Goal: Information Seeking & Learning: Compare options

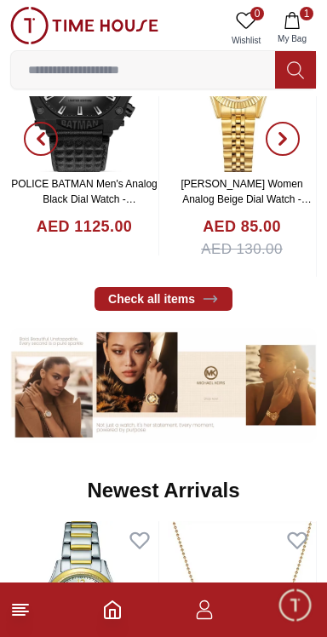
scroll to position [701, 0]
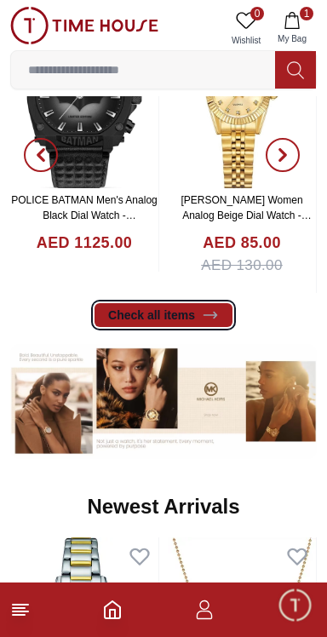
click at [138, 313] on link "Check all items" at bounding box center [163, 315] width 138 height 24
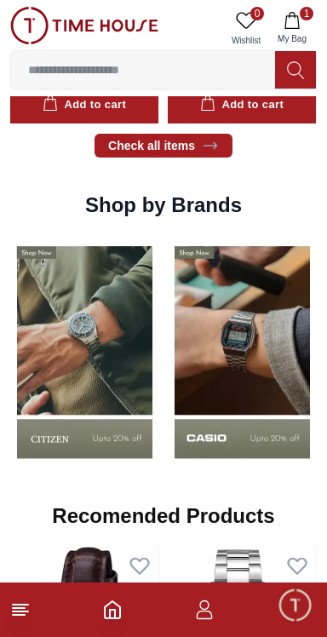
scroll to position [1427, 0]
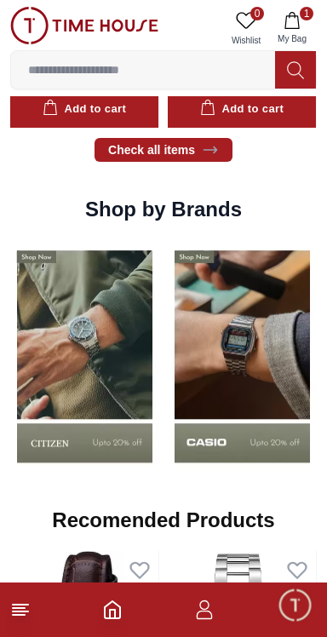
click at [146, 305] on img at bounding box center [84, 356] width 149 height 233
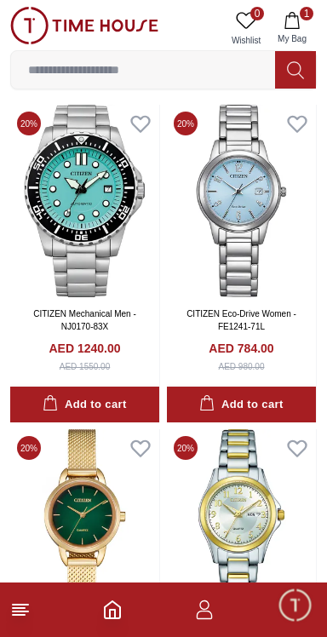
scroll to position [439, 0]
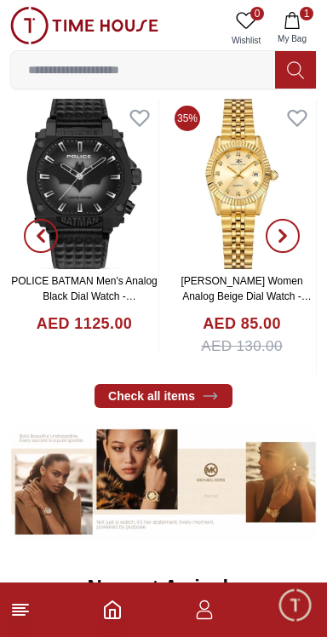
scroll to position [626, 0]
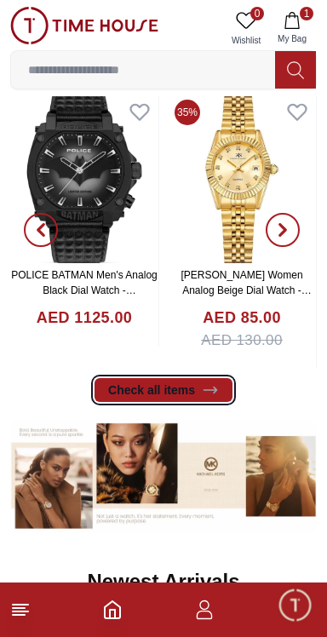
click at [161, 386] on link "Check all items" at bounding box center [163, 390] width 138 height 24
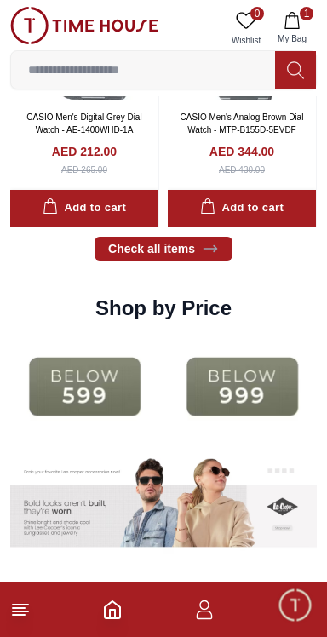
scroll to position [2068, 0]
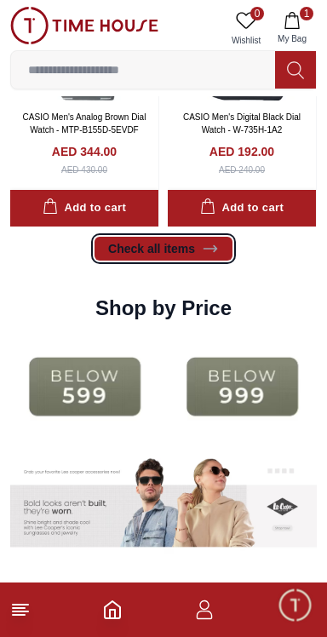
click at [136, 250] on link "Check all items" at bounding box center [163, 249] width 138 height 24
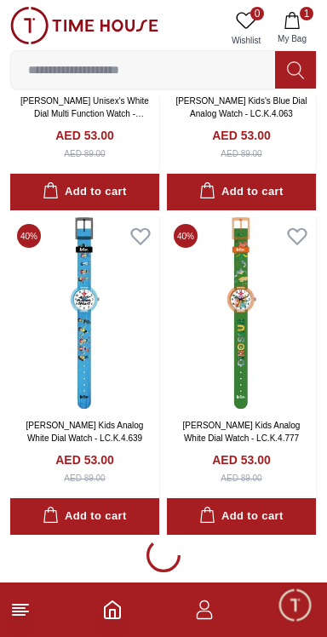
scroll to position [3014, 0]
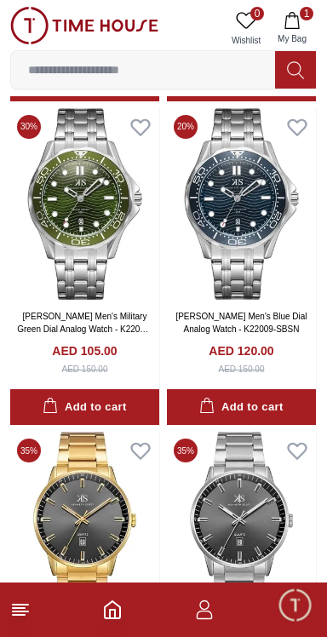
scroll to position [5256, 0]
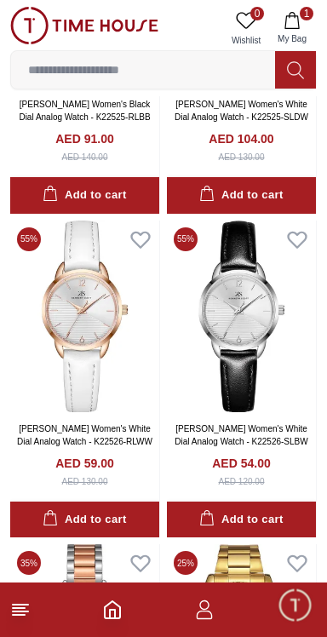
scroll to position [11958, 0]
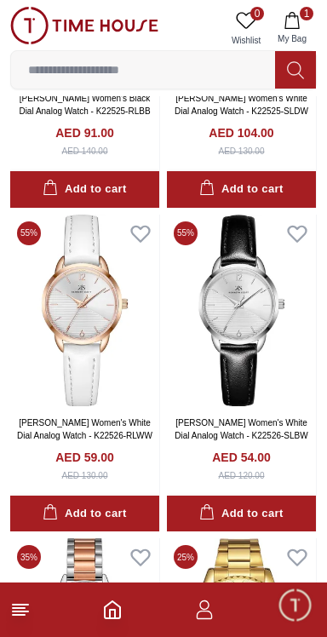
click at [81, 72] on input at bounding box center [143, 70] width 264 height 34
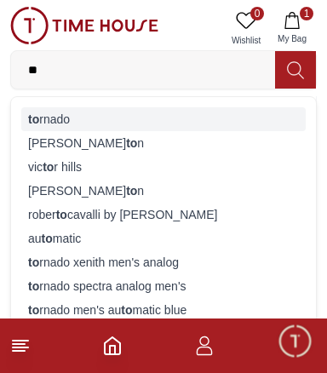
type input "**"
click at [46, 113] on div "to rnado" at bounding box center [163, 119] width 284 height 24
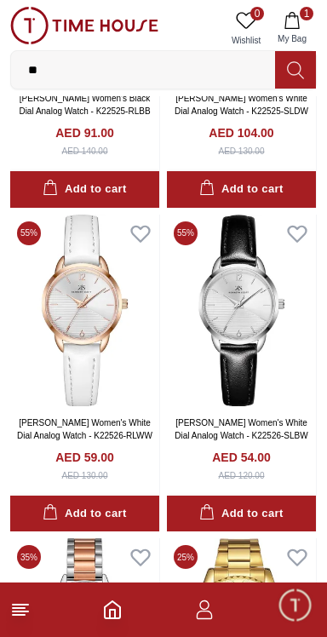
type input "******"
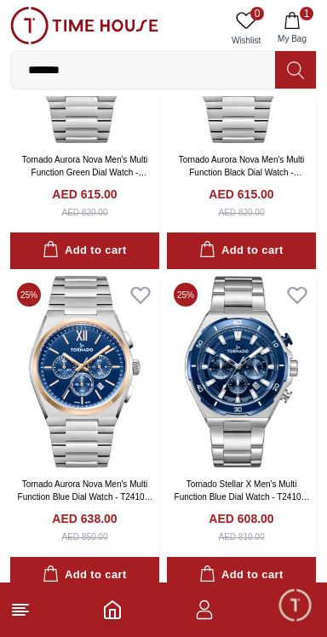
scroll to position [2802, 0]
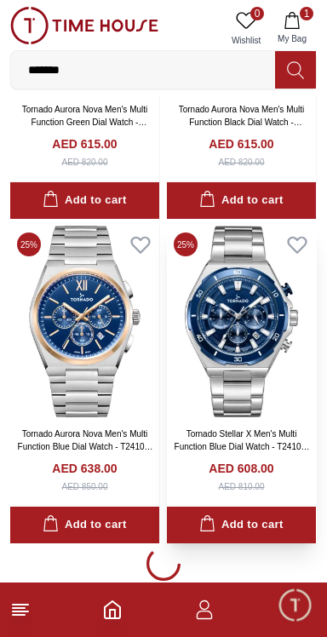
click at [245, 330] on img at bounding box center [241, 322] width 149 height 192
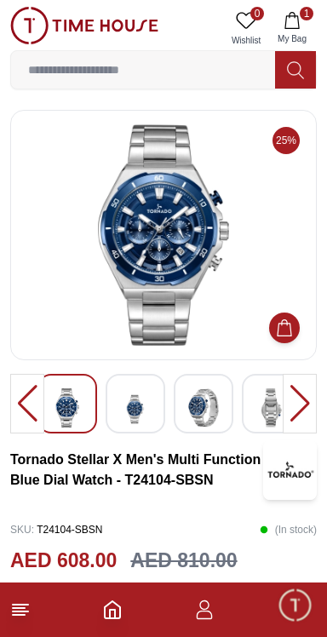
scroll to position [2802, 0]
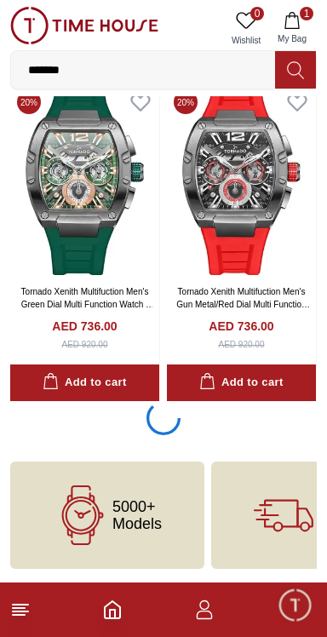
scroll to position [6195, 0]
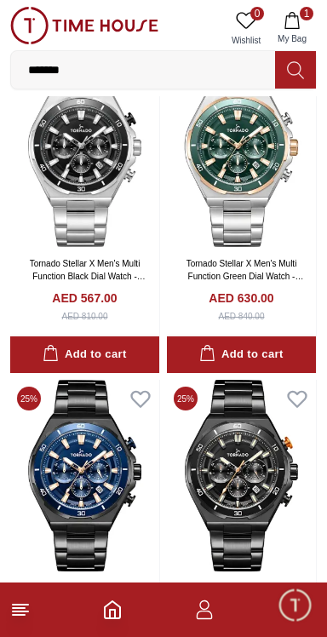
scroll to position [6455, 0]
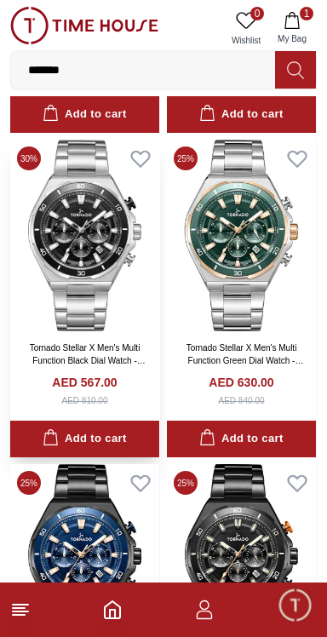
click at [72, 251] on img at bounding box center [84, 236] width 149 height 192
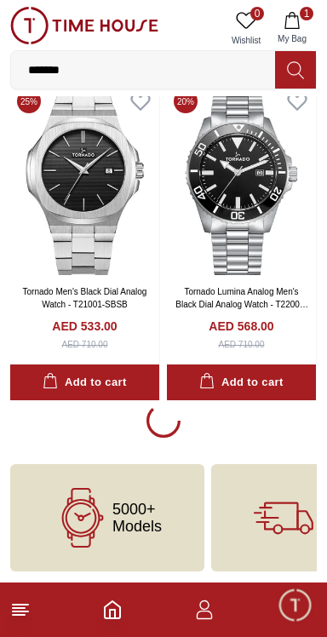
scroll to position [12687, 0]
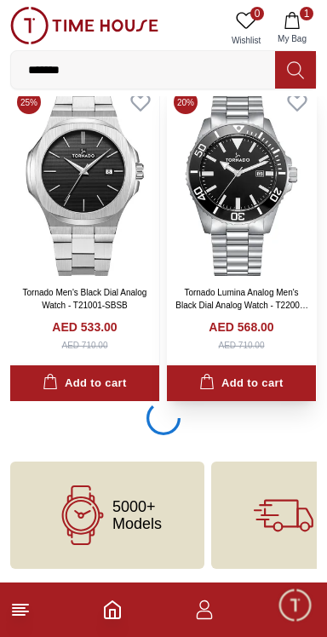
click at [258, 200] on img at bounding box center [241, 179] width 149 height 192
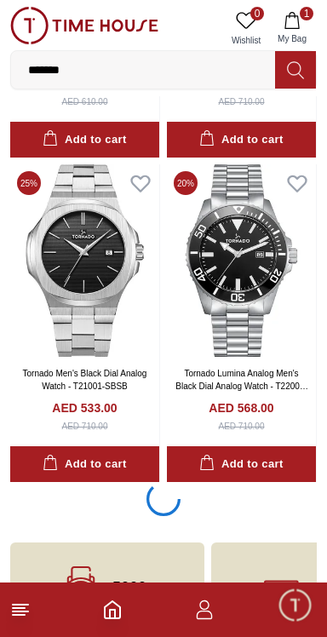
scroll to position [12683, 0]
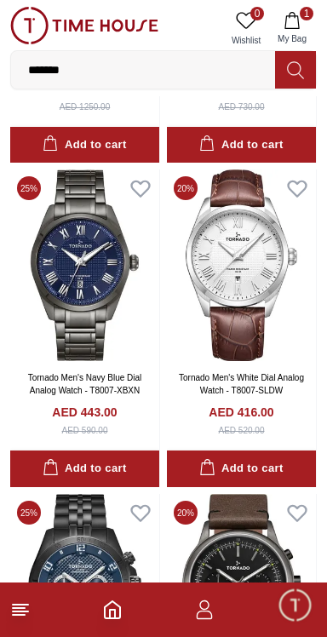
scroll to position [8847, 0]
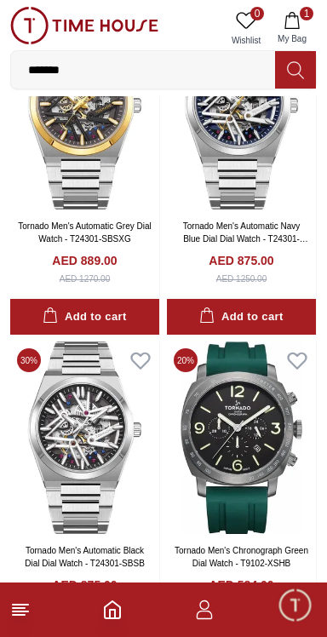
click at [123, 85] on input "*******" at bounding box center [143, 70] width 264 height 34
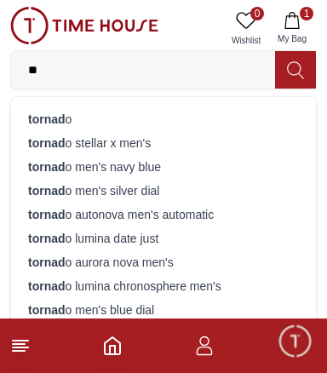
type input "*"
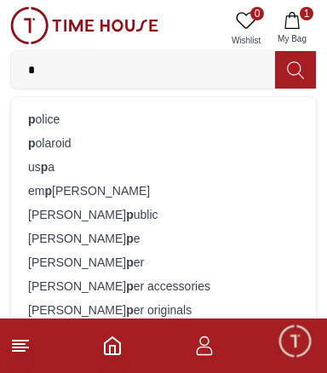
type input "*"
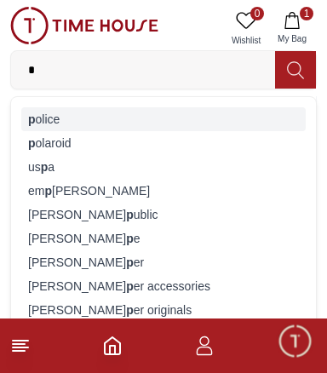
click at [51, 120] on div "p olice" at bounding box center [163, 119] width 284 height 24
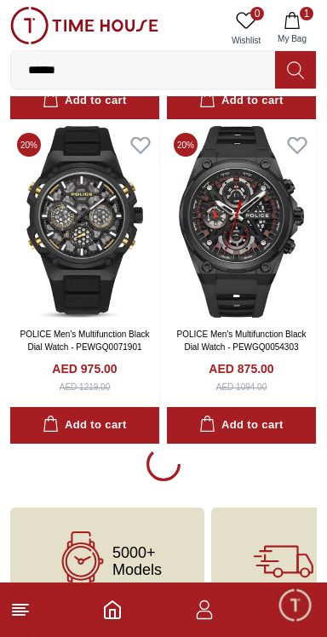
scroll to position [2967, 0]
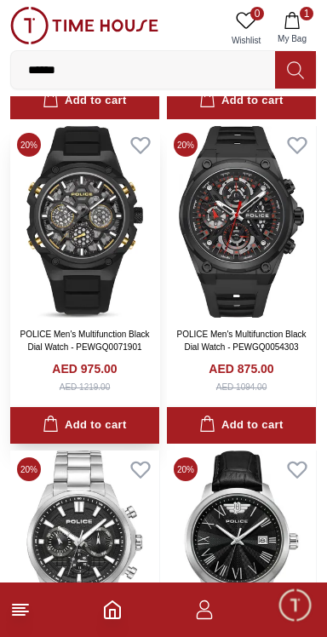
click at [95, 216] on img at bounding box center [84, 222] width 149 height 192
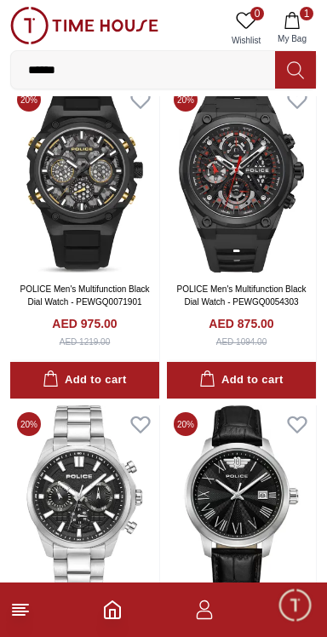
scroll to position [3007, 0]
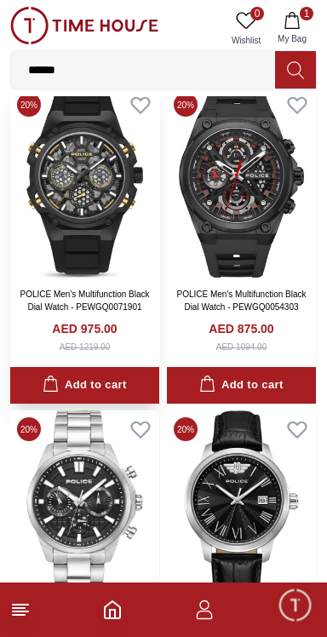
click at [96, 179] on img at bounding box center [84, 182] width 149 height 192
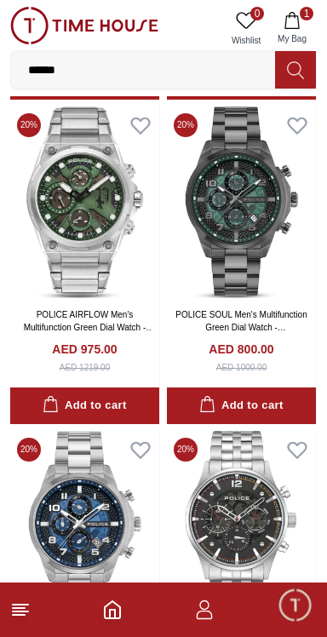
scroll to position [3632, 0]
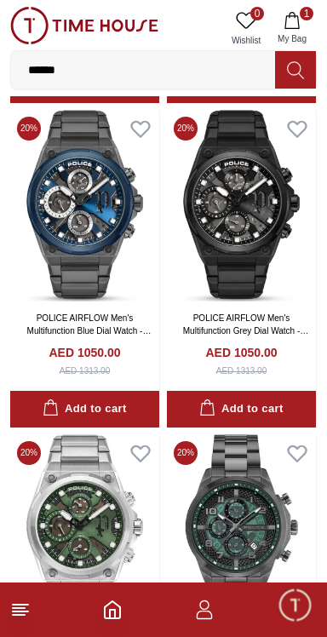
click at [87, 65] on input "******" at bounding box center [143, 70] width 264 height 34
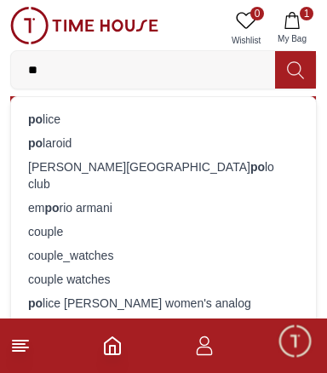
type input "*"
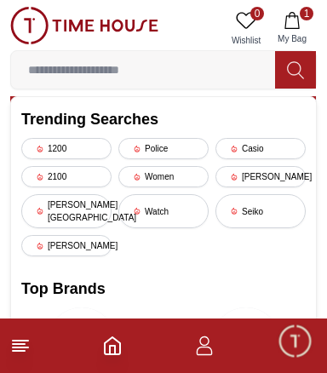
type input "*"
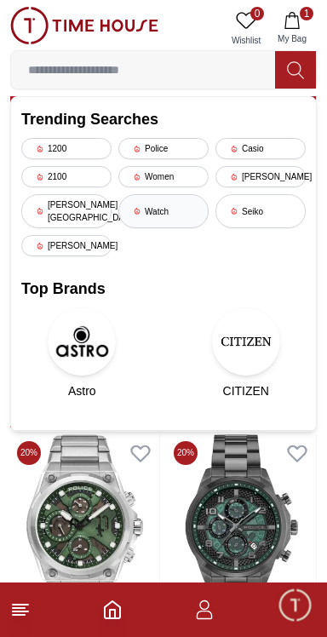
click at [140, 207] on icon at bounding box center [137, 211] width 9 height 9
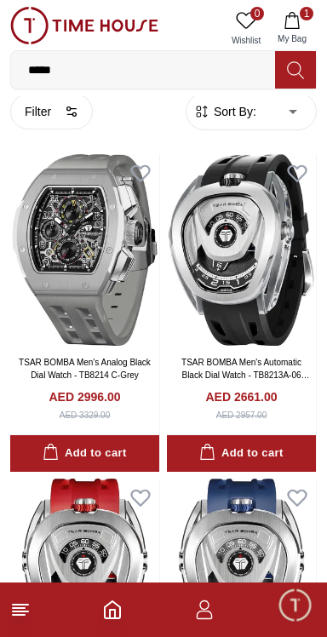
scroll to position [20, 0]
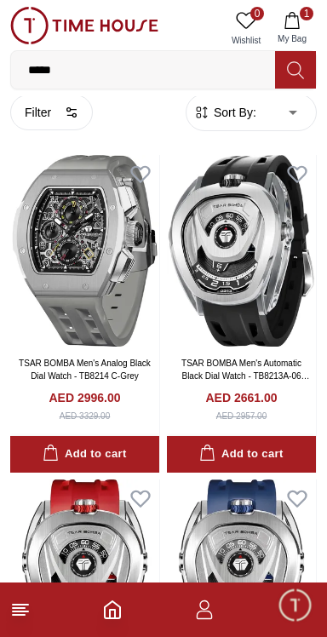
click at [128, 74] on input "*****" at bounding box center [143, 70] width 264 height 34
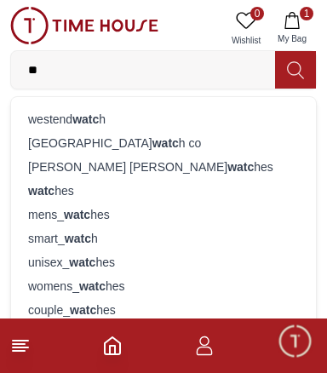
type input "*"
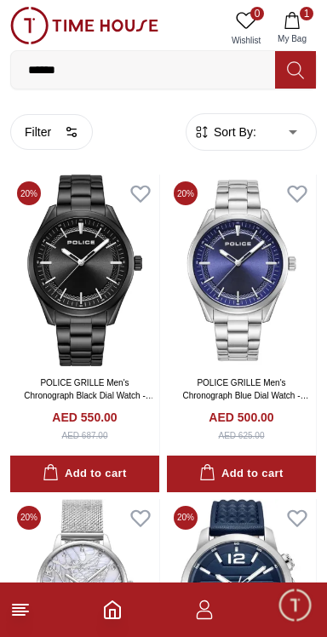
click at [94, 66] on input "******" at bounding box center [143, 70] width 264 height 34
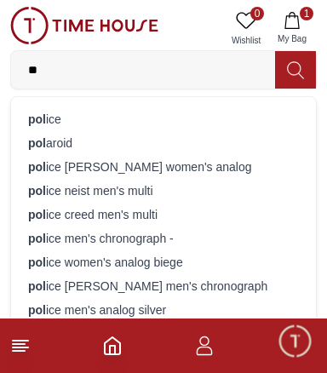
type input "*"
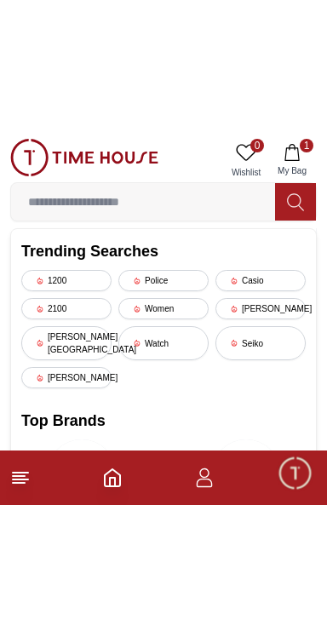
scroll to position [127, 0]
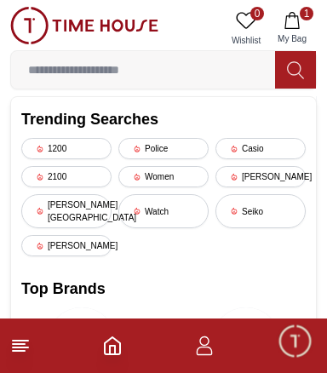
click at [77, 73] on input at bounding box center [143, 70] width 264 height 34
click at [18, 344] on line at bounding box center [19, 344] width 12 height 0
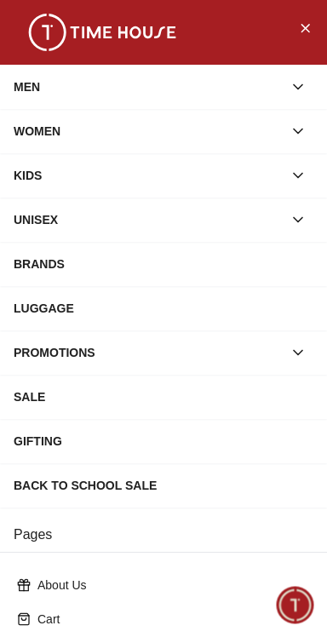
click at [42, 87] on div "MEN" at bounding box center [148, 87] width 269 height 31
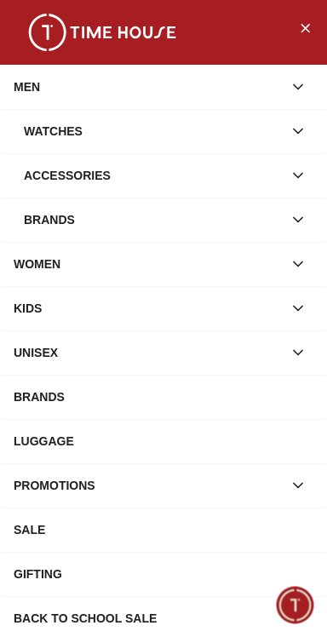
click at [66, 119] on div "Watches" at bounding box center [153, 131] width 259 height 31
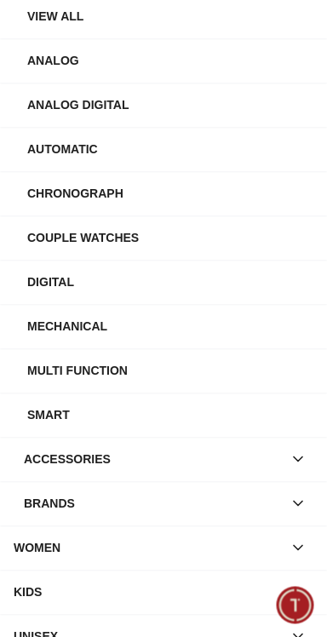
scroll to position [0, 0]
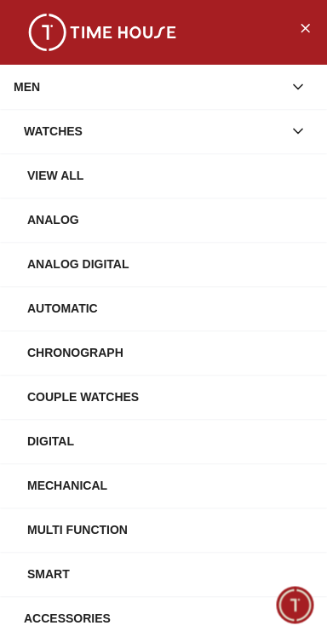
click at [72, 135] on div "Watches" at bounding box center [153, 131] width 259 height 31
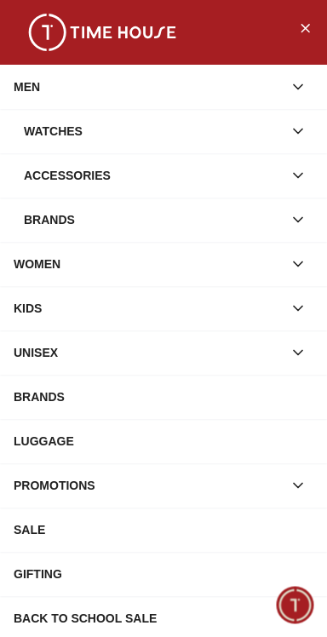
click at [56, 137] on div "Watches" at bounding box center [153, 131] width 259 height 31
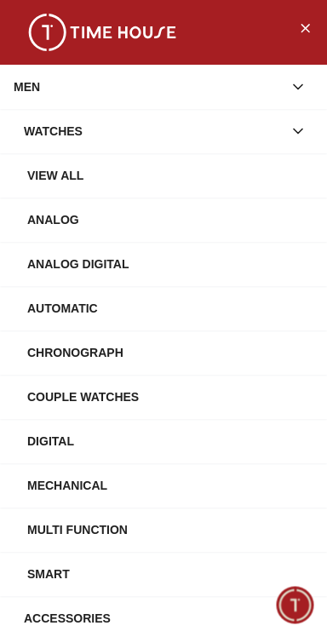
click at [69, 268] on div "Analog Digital" at bounding box center [170, 264] width 286 height 31
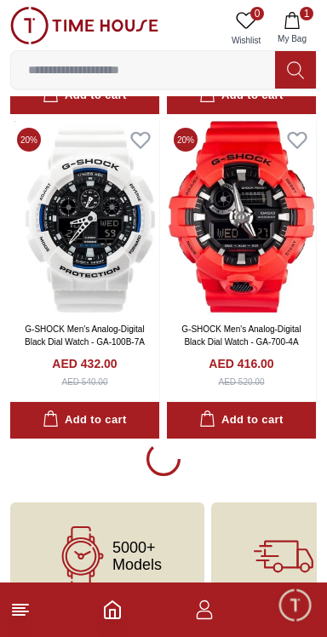
scroll to position [3014, 0]
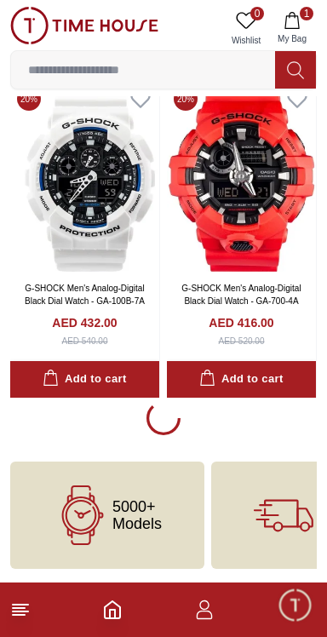
scroll to position [3011, 0]
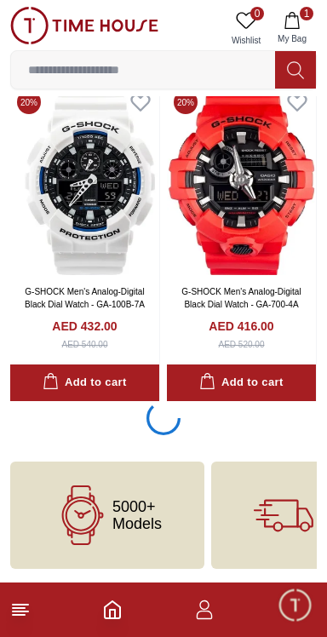
click at [44, 75] on input at bounding box center [143, 70] width 264 height 34
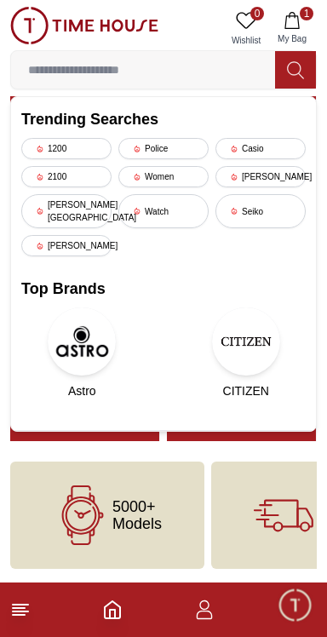
scroll to position [2971, 0]
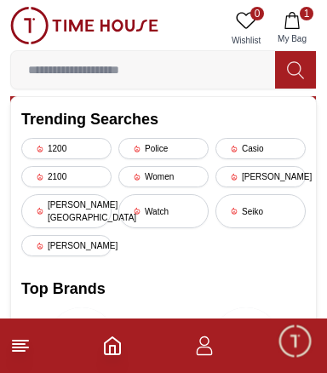
click at [29, 346] on icon at bounding box center [20, 345] width 20 height 20
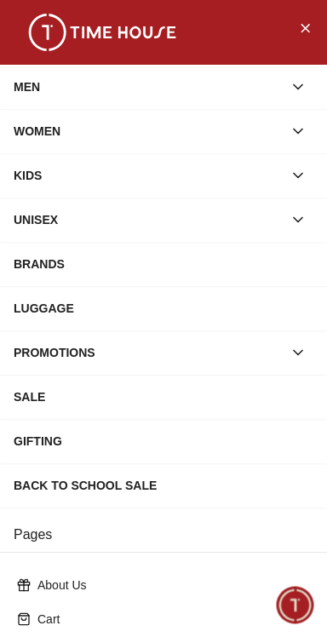
click at [32, 139] on div "WOMEN" at bounding box center [148, 131] width 269 height 31
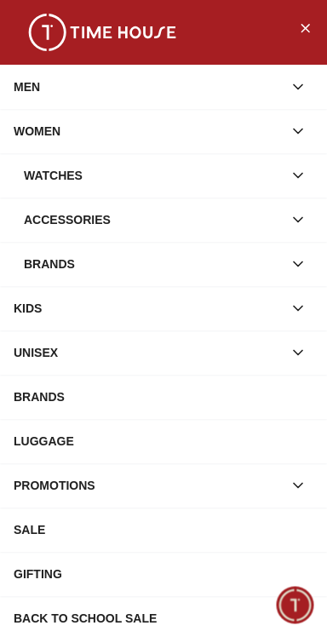
click at [25, 83] on div "MEN" at bounding box center [148, 87] width 269 height 31
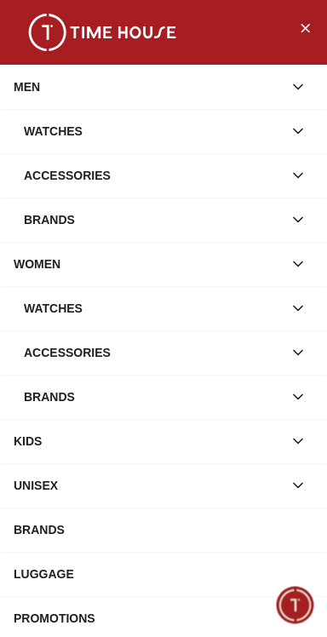
click at [43, 124] on div "Watches" at bounding box center [153, 131] width 259 height 31
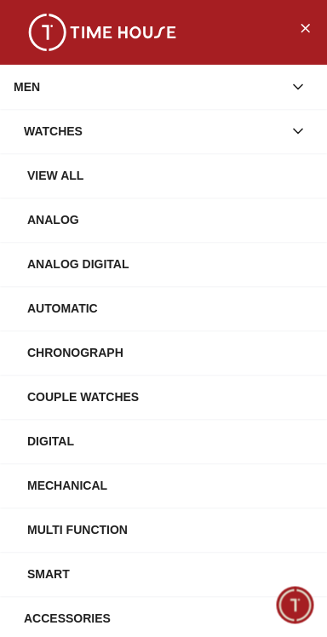
click at [43, 211] on div "Analog" at bounding box center [170, 219] width 286 height 31
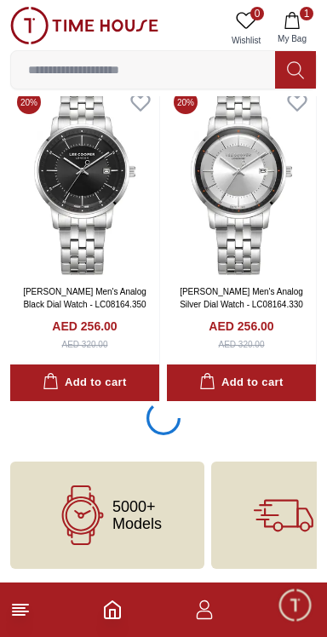
scroll to position [2998, 0]
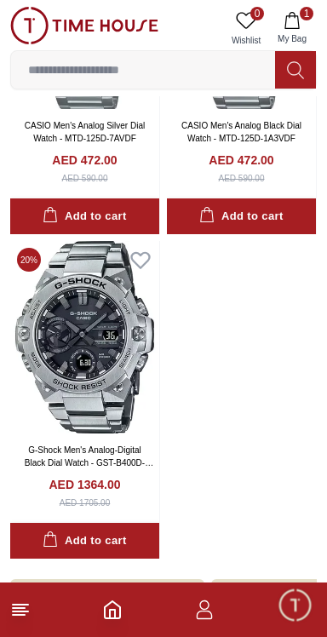
scroll to position [8784, 0]
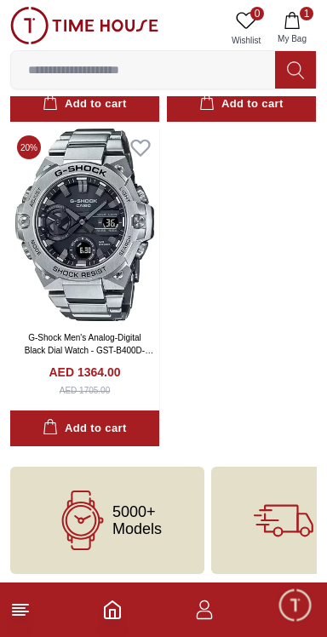
scroll to position [3117, 0]
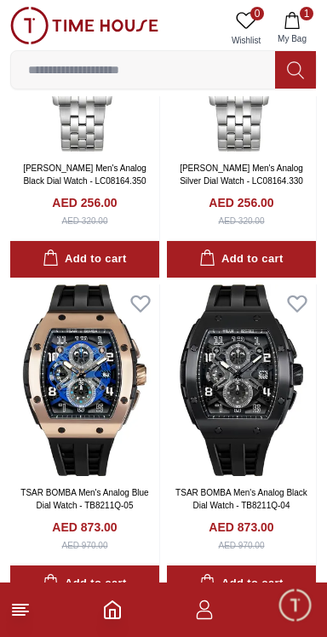
click at [20, 615] on line at bounding box center [19, 615] width 12 height 0
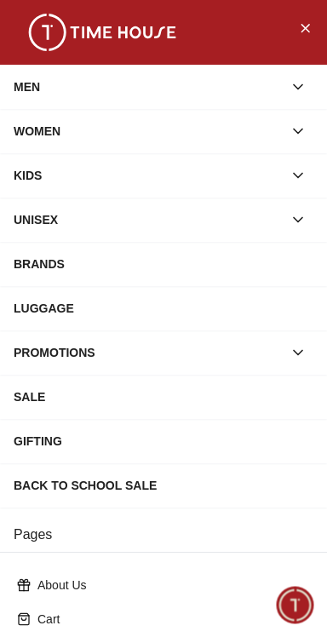
click at [53, 94] on div "MEN" at bounding box center [148, 87] width 269 height 31
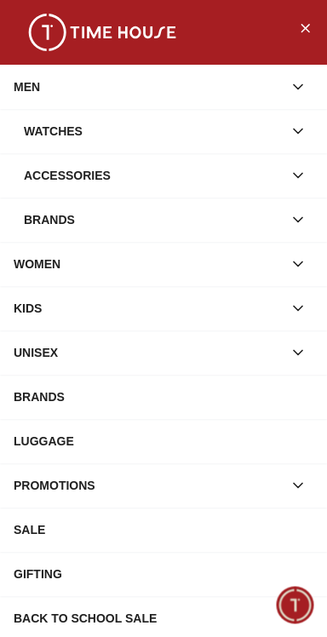
click at [63, 137] on div "Watches" at bounding box center [153, 131] width 259 height 31
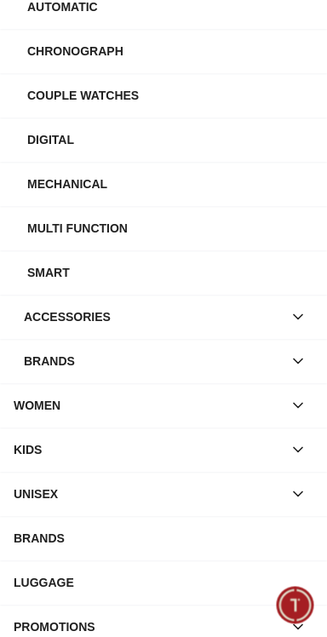
scroll to position [302, 0]
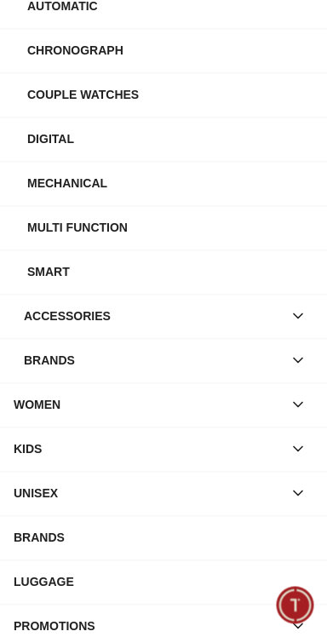
click at [73, 363] on div "Brands" at bounding box center [153, 360] width 259 height 31
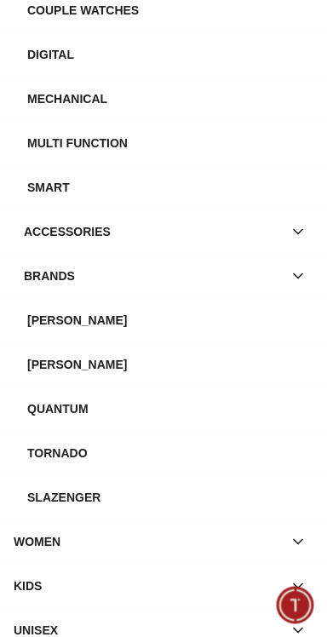
scroll to position [0, 0]
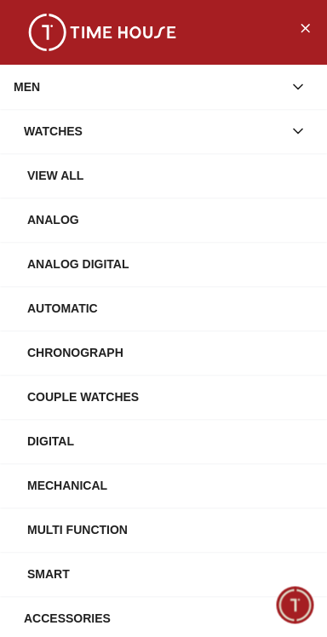
click at [71, 174] on div "View All" at bounding box center [170, 175] width 286 height 31
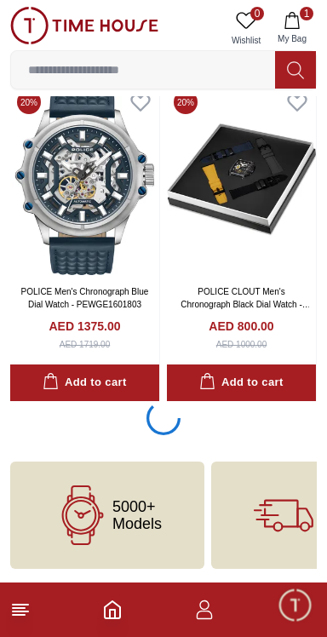
scroll to position [3014, 0]
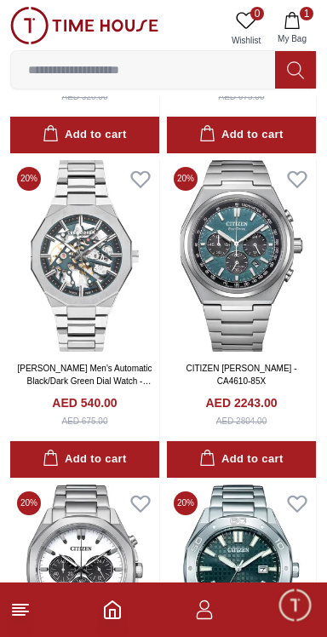
scroll to position [7456, 0]
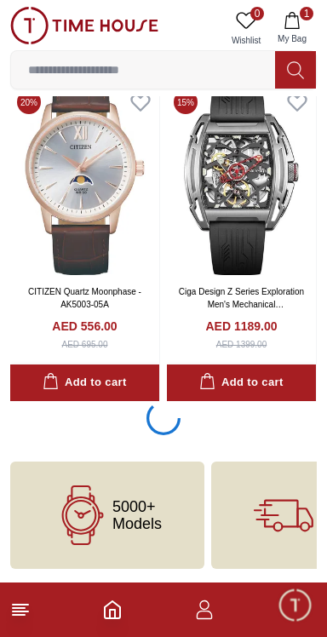
scroll to position [9489, 0]
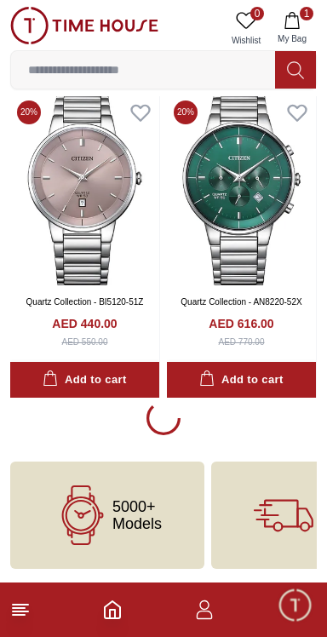
scroll to position [22385, 0]
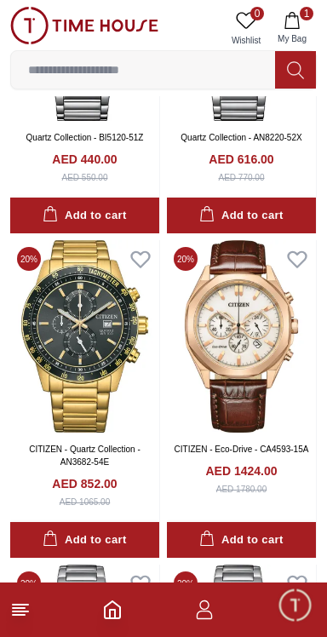
scroll to position [22528, 0]
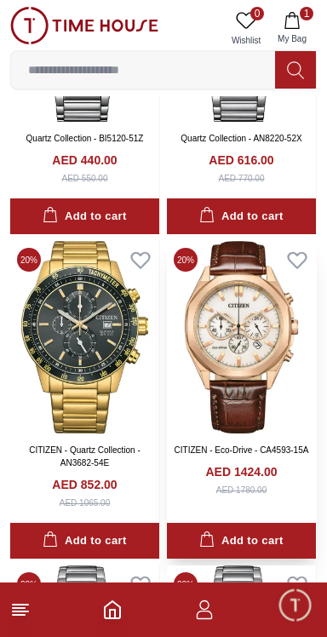
click at [216, 316] on img at bounding box center [241, 337] width 149 height 192
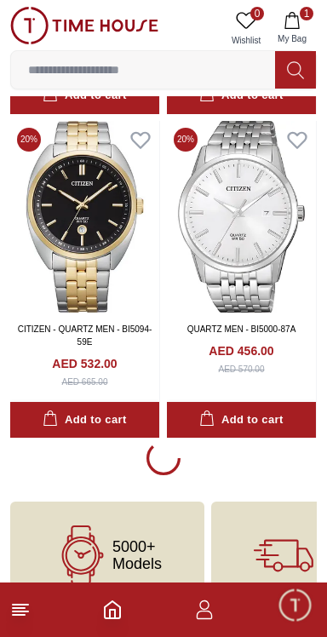
scroll to position [28839, 0]
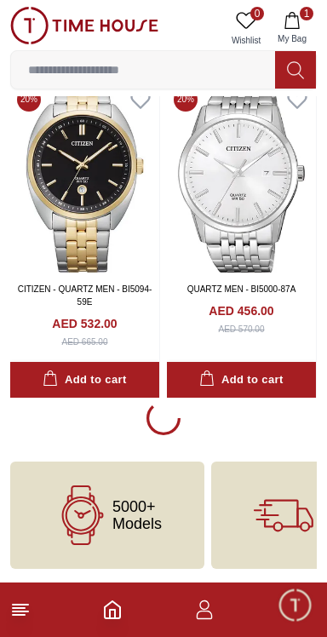
scroll to position [28839, 0]
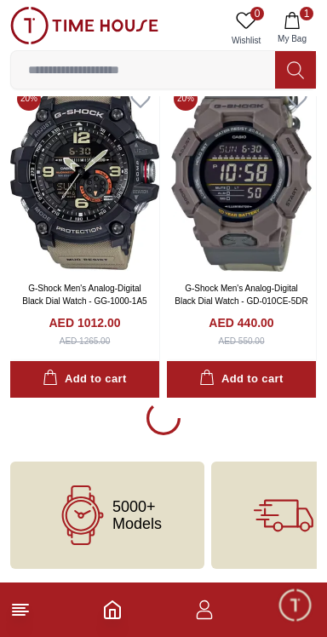
scroll to position [35331, 0]
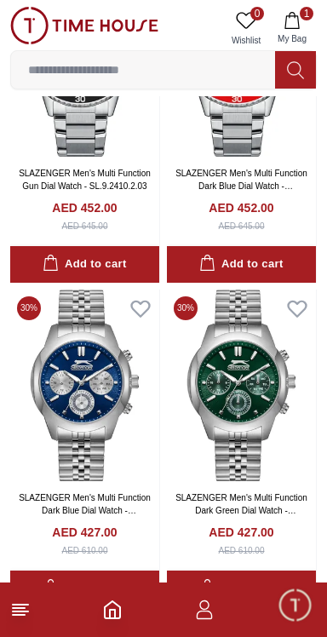
scroll to position [41588, 0]
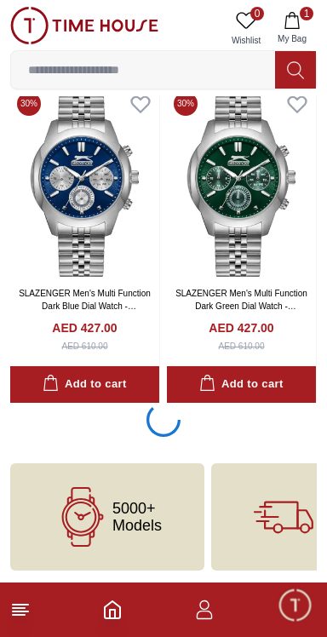
scroll to position [41818, 0]
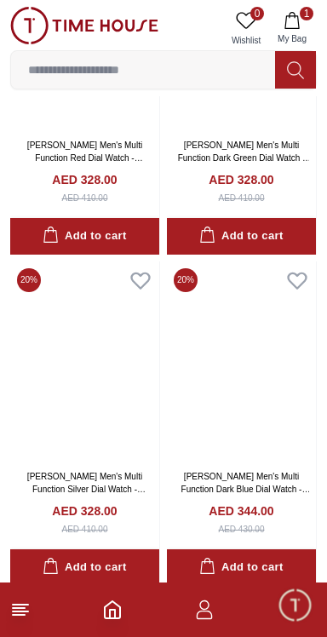
scroll to position [48314, 0]
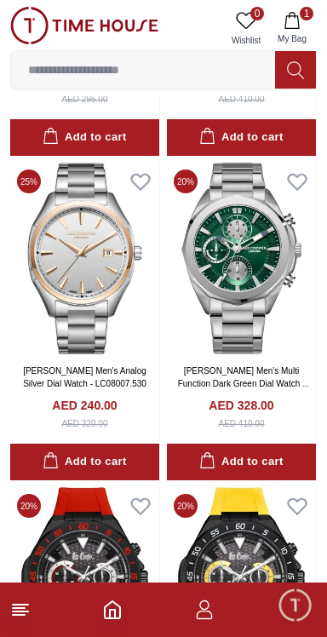
scroll to position [50478, 0]
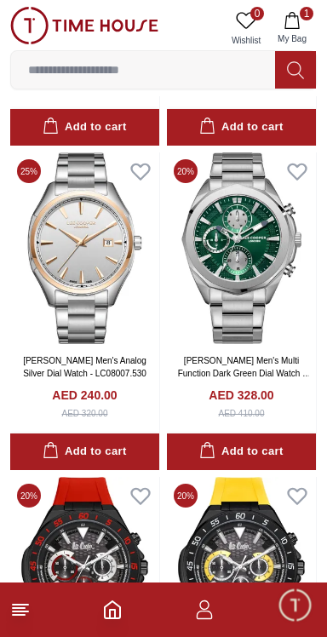
click at [195, 616] on icon "button" at bounding box center [204, 609] width 20 height 20
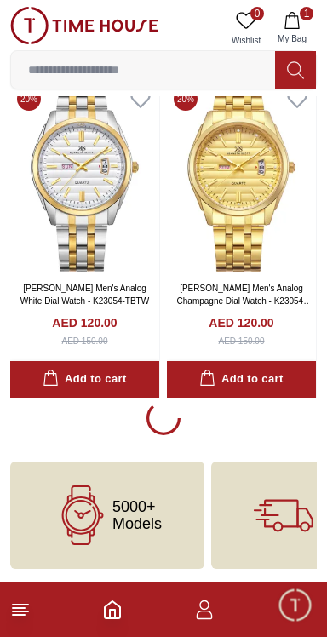
scroll to position [54806, 0]
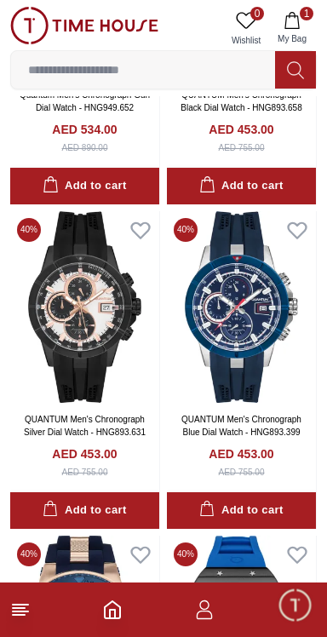
scroll to position [55932, 0]
click at [77, 348] on img at bounding box center [84, 307] width 149 height 192
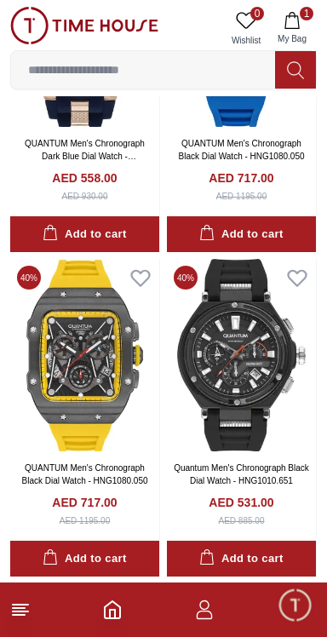
scroll to position [56532, 0]
click at [234, 427] on img at bounding box center [241, 355] width 149 height 192
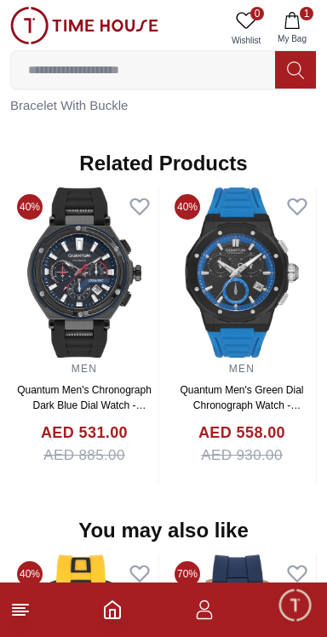
scroll to position [1338, 0]
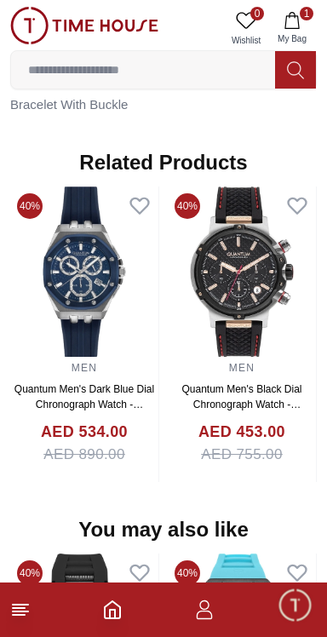
click at [230, 246] on img at bounding box center [242, 271] width 148 height 170
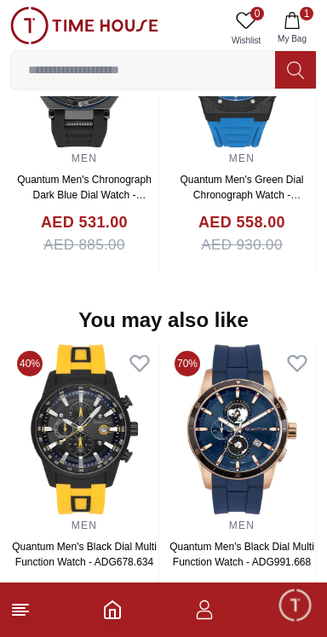
scroll to position [1658, 0]
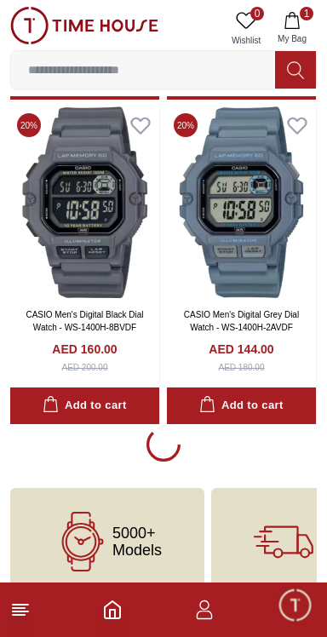
scroll to position [58052, 0]
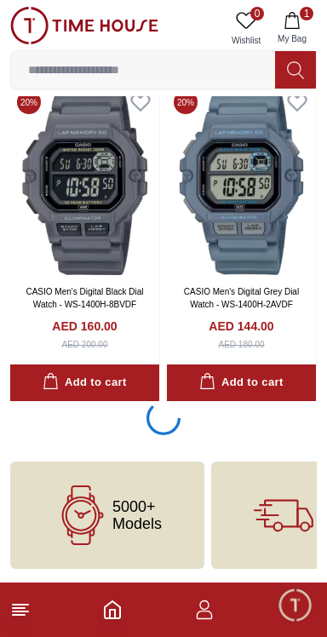
scroll to position [58048, 0]
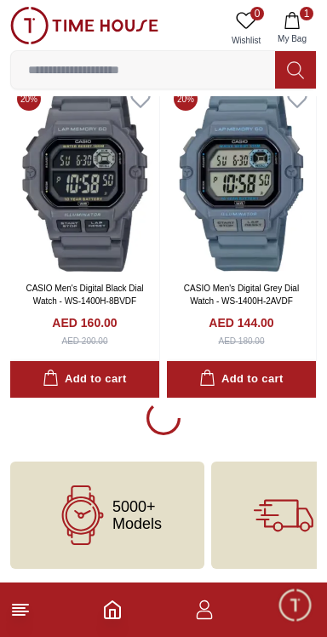
scroll to position [58052, 0]
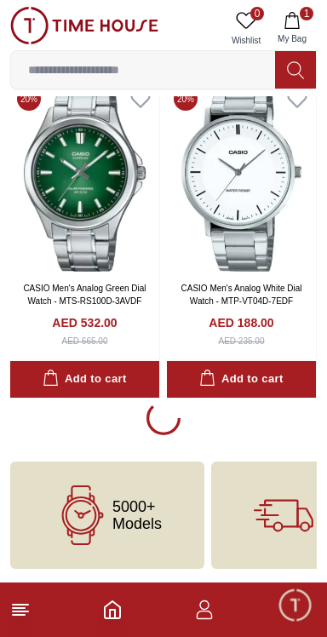
scroll to position [61294, 0]
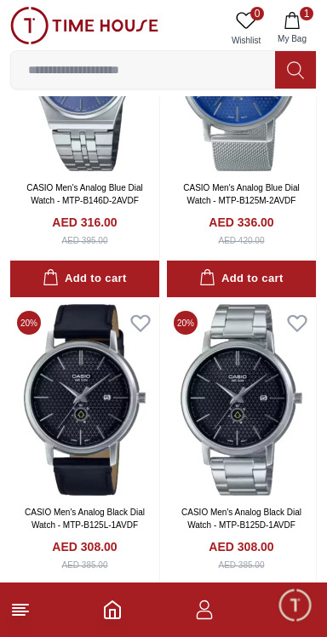
scroll to position [64543, 0]
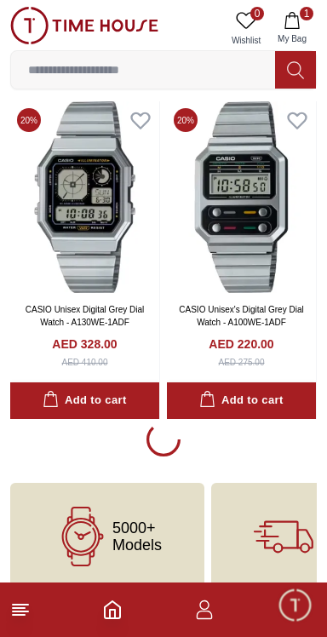
scroll to position [71034, 0]
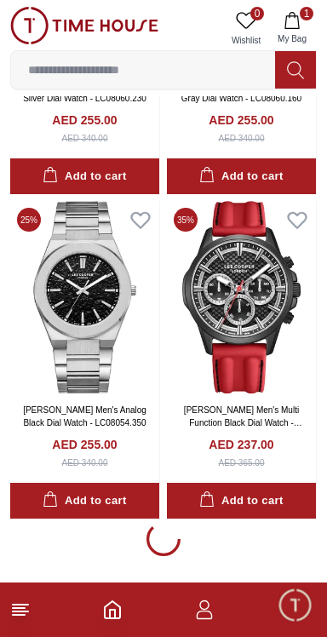
scroll to position [74280, 0]
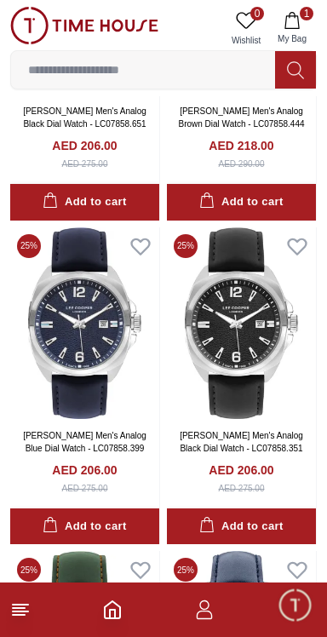
scroll to position [77525, 0]
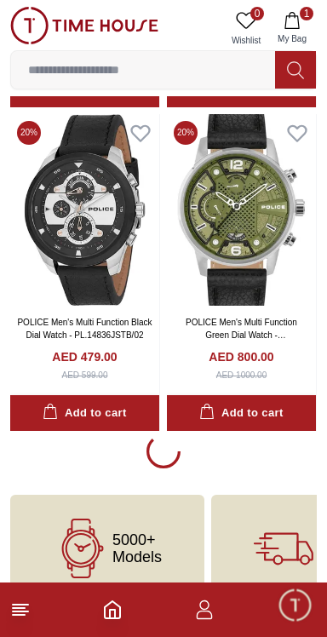
scroll to position [80675, 0]
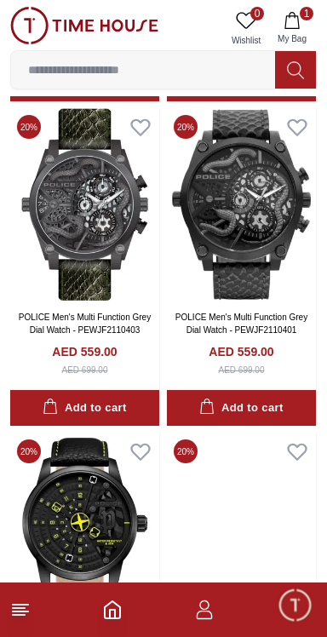
scroll to position [81003, 0]
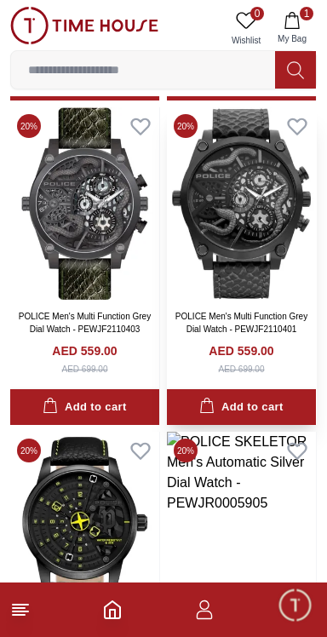
click at [226, 245] on img at bounding box center [241, 203] width 149 height 192
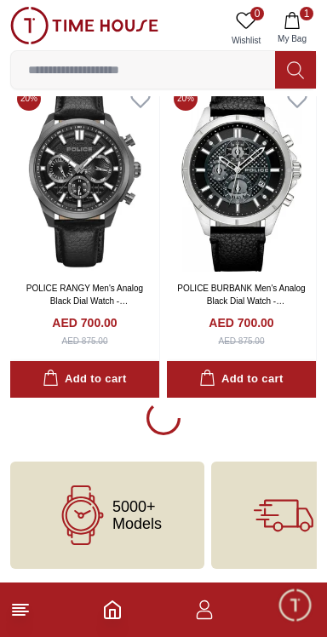
scroll to position [84025, 0]
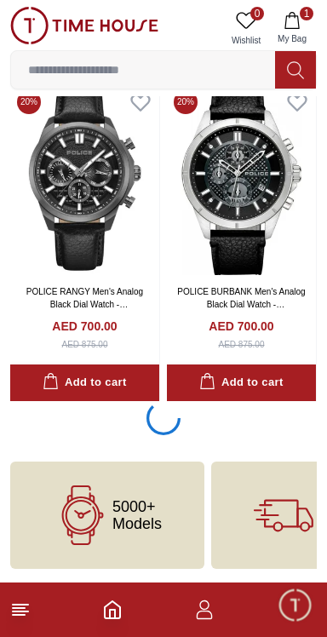
scroll to position [84021, 0]
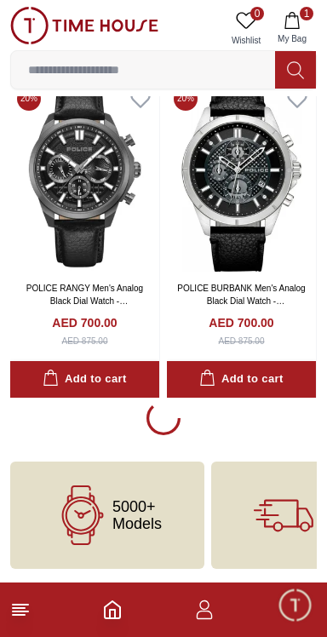
scroll to position [84025, 0]
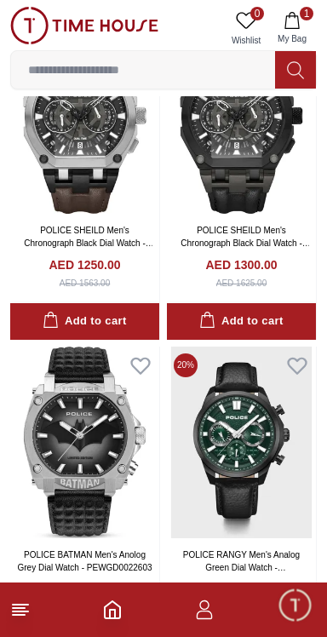
scroll to position [83364, 0]
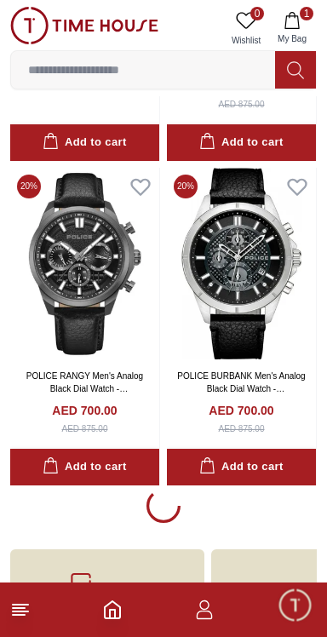
scroll to position [83877, 0]
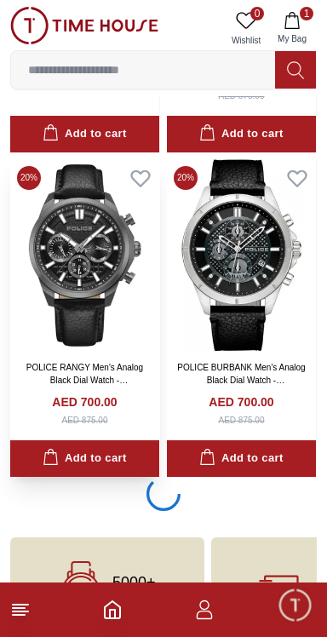
click at [94, 318] on img at bounding box center [84, 255] width 149 height 192
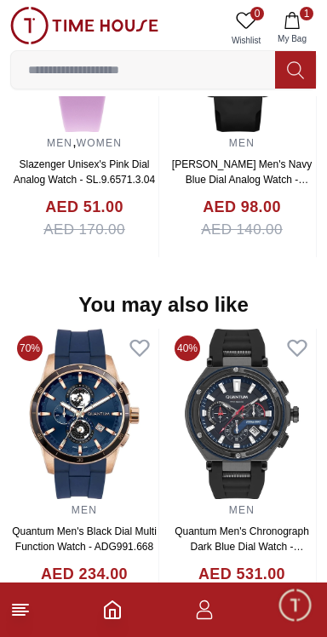
scroll to position [1857, 0]
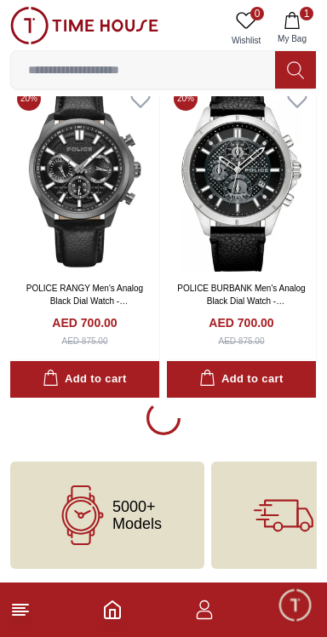
scroll to position [84025, 0]
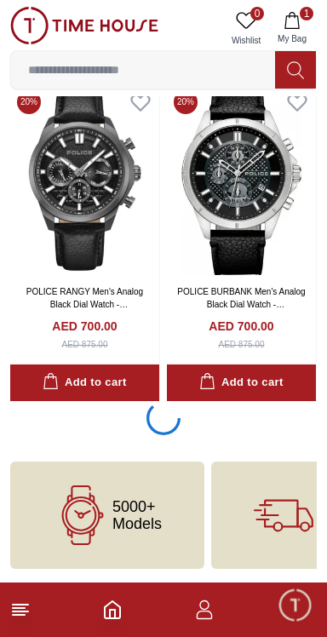
scroll to position [84021, 0]
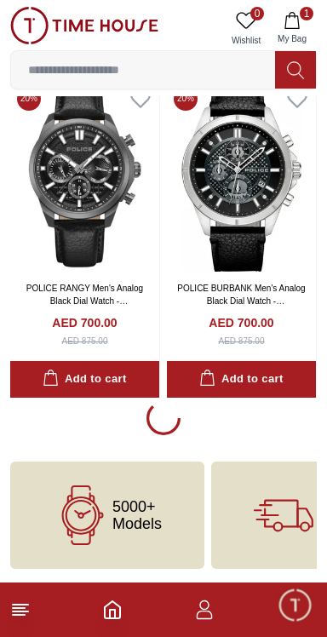
scroll to position [84025, 0]
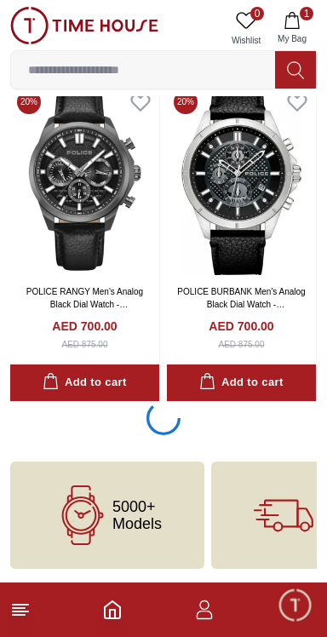
scroll to position [84021, 0]
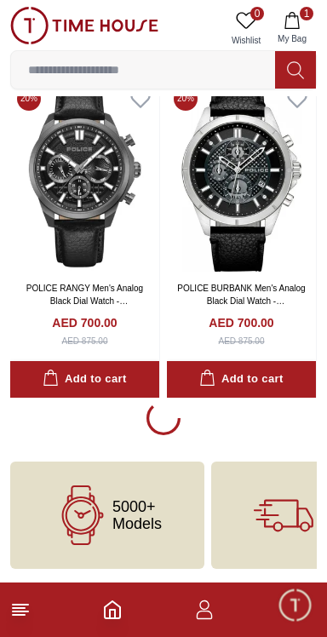
scroll to position [84025, 0]
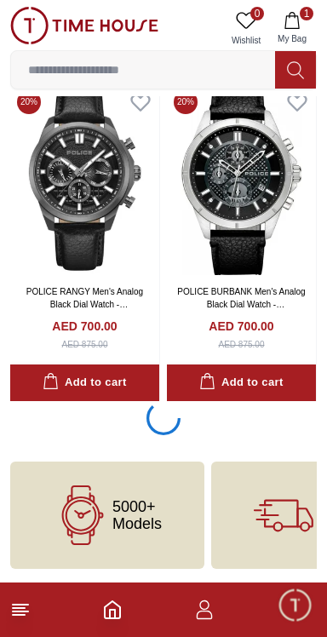
scroll to position [84021, 0]
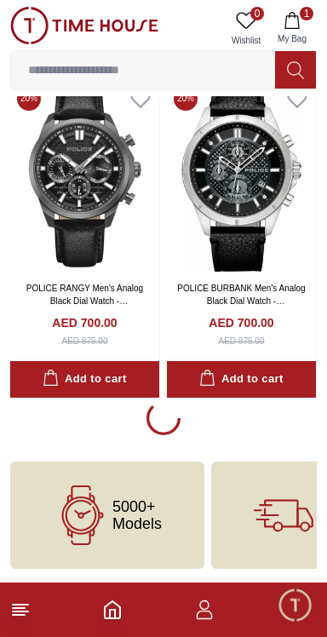
scroll to position [84025, 0]
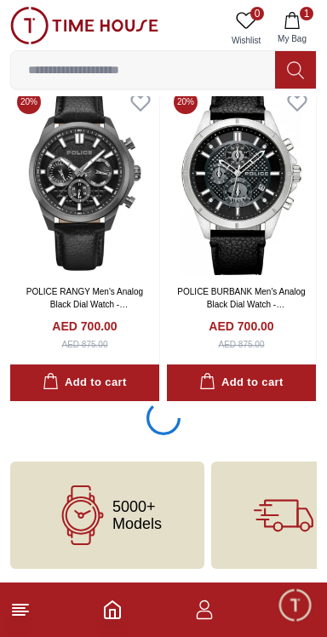
scroll to position [84021, 0]
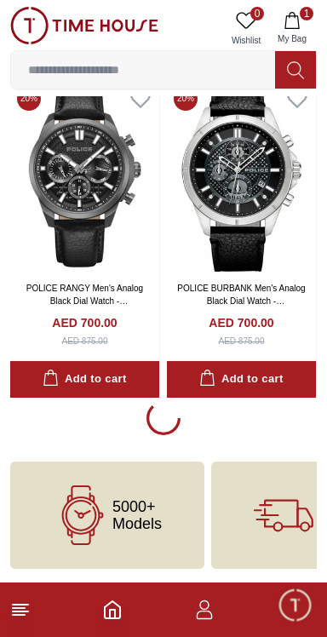
scroll to position [84025, 0]
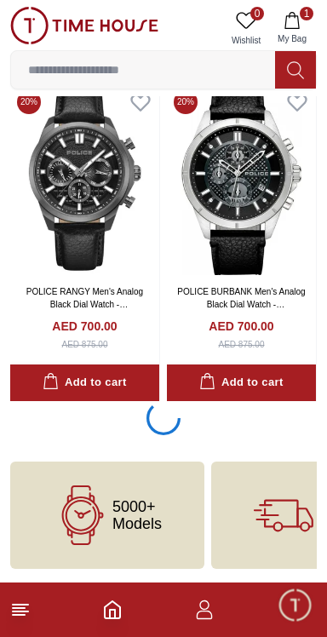
scroll to position [84021, 0]
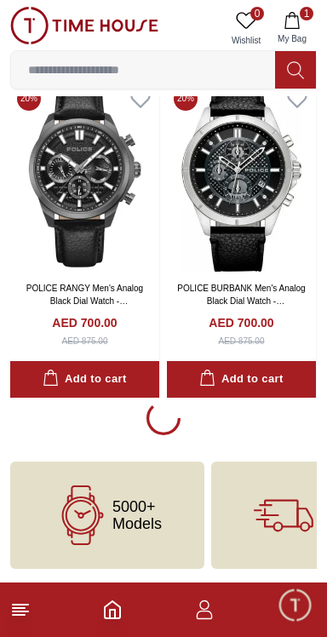
scroll to position [83971, 0]
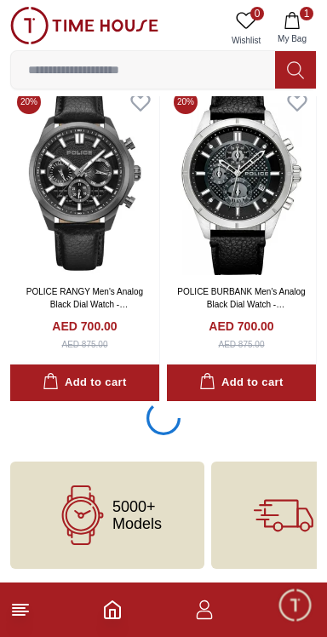
scroll to position [84017, 0]
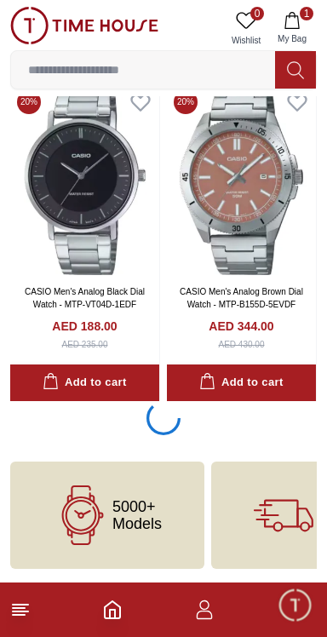
scroll to position [90462, 0]
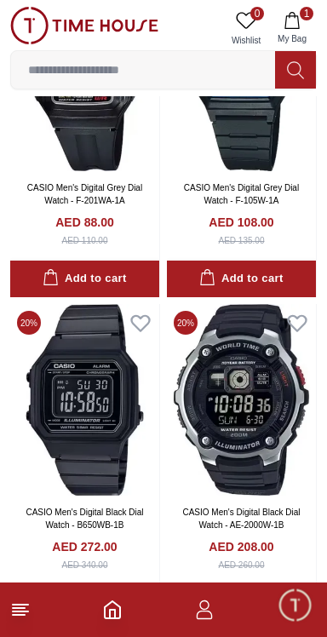
scroll to position [93711, 0]
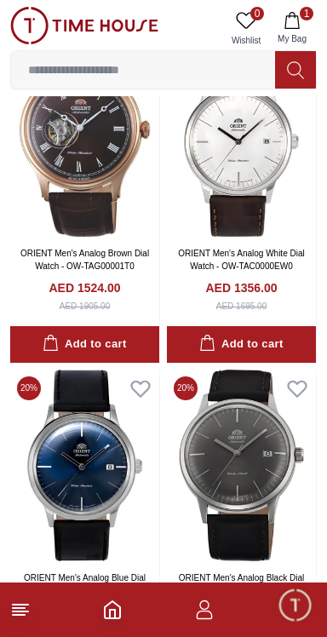
scroll to position [96585, 0]
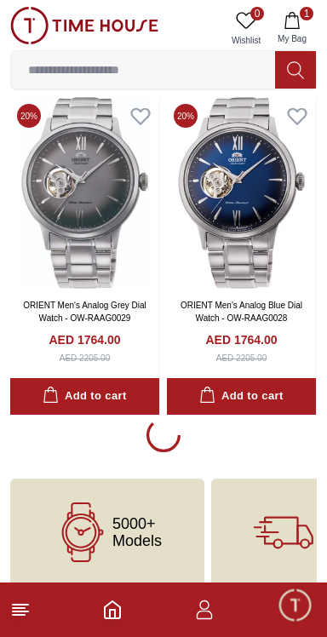
scroll to position [100160, 0]
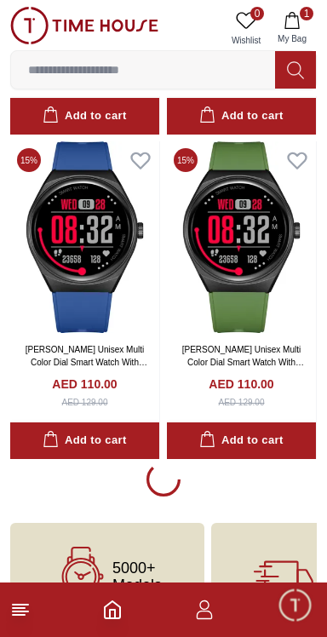
scroll to position [103449, 0]
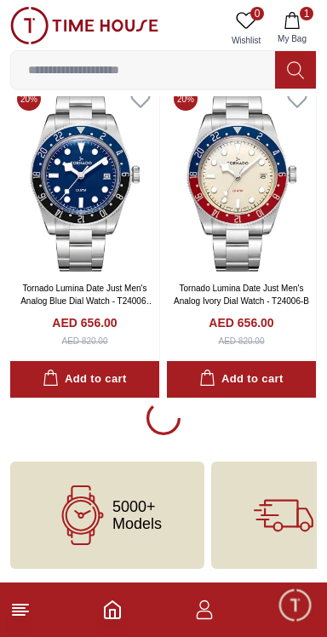
scroll to position [106717, 0]
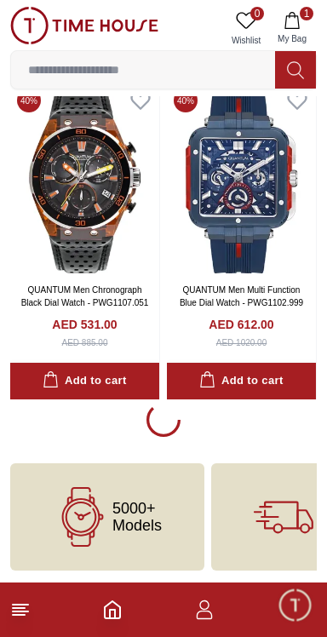
scroll to position [109963, 0]
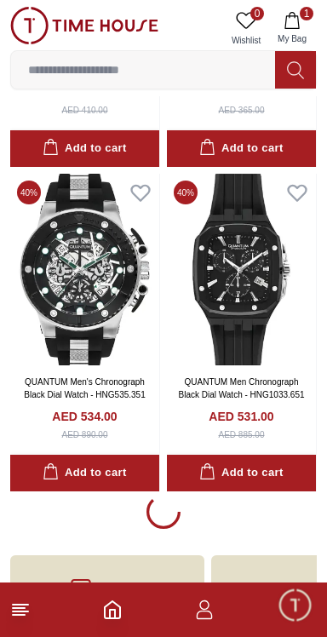
scroll to position [113209, 0]
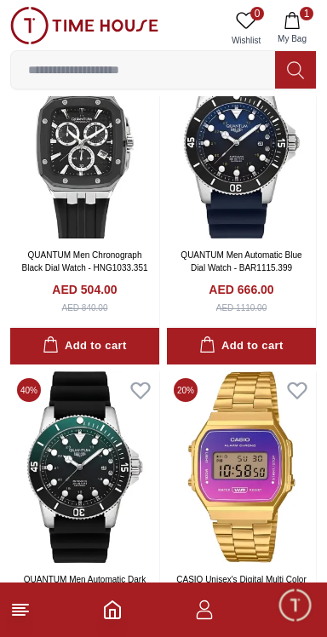
scroll to position [113469, 0]
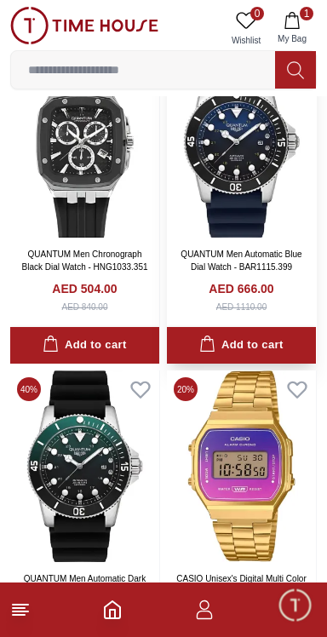
click at [221, 235] on img at bounding box center [241, 142] width 149 height 192
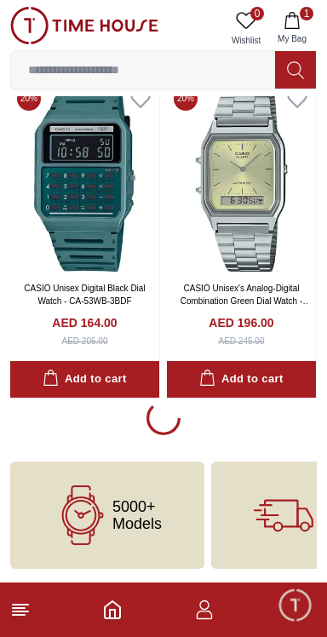
scroll to position [116455, 0]
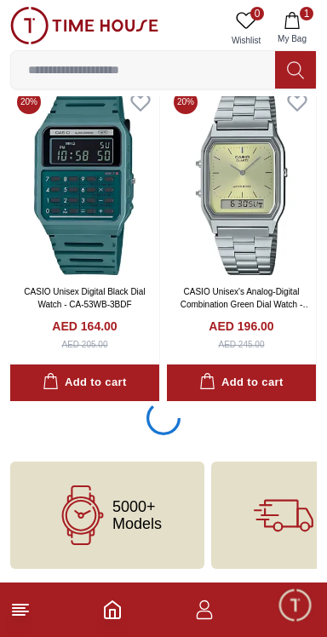
scroll to position [116451, 0]
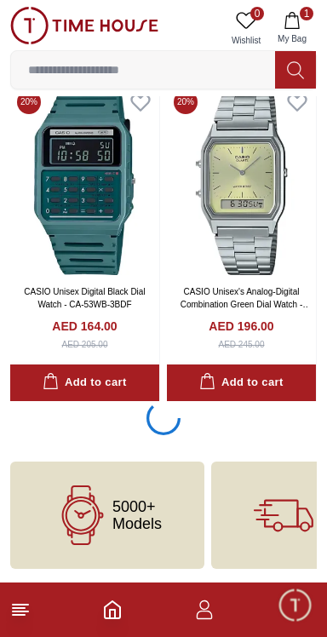
scroll to position [116451, 0]
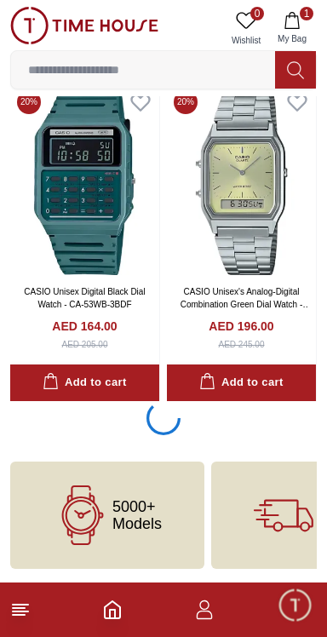
scroll to position [116451, 0]
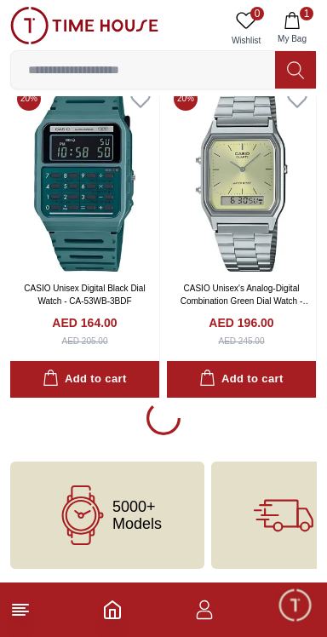
scroll to position [116451, 0]
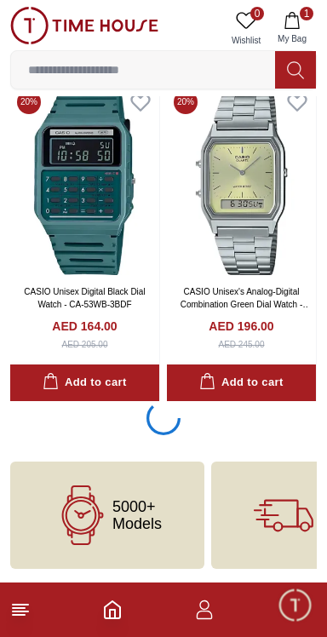
scroll to position [116451, 0]
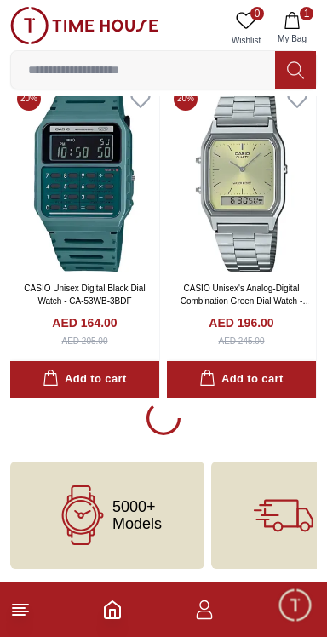
scroll to position [116455, 0]
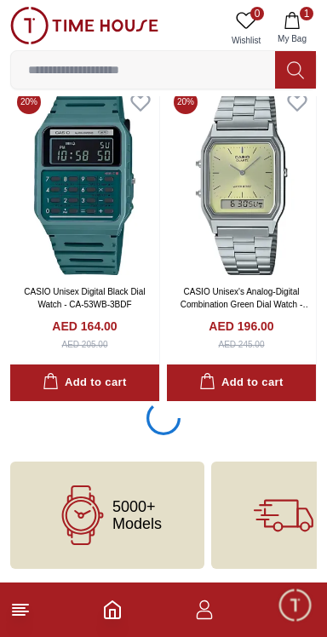
scroll to position [116451, 0]
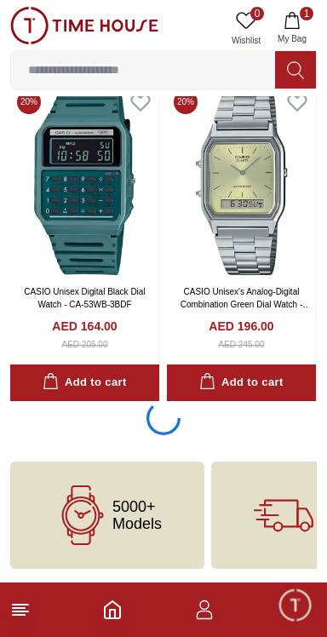
scroll to position [116451, 0]
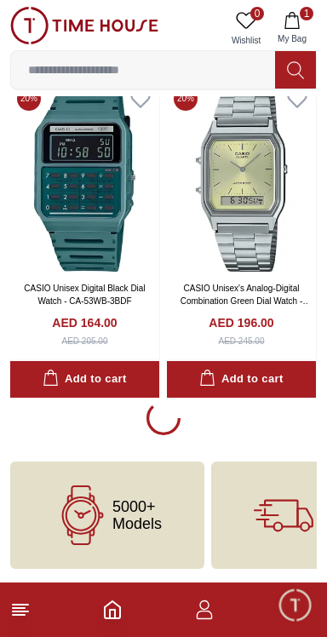
scroll to position [116455, 0]
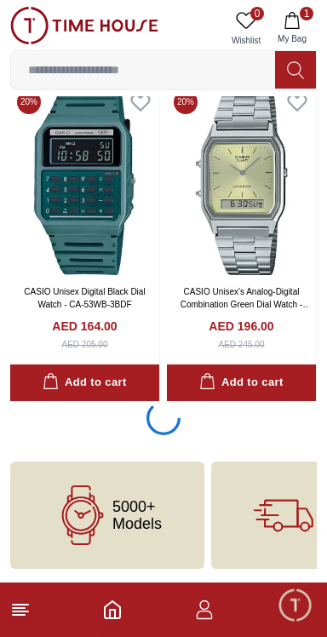
scroll to position [116451, 0]
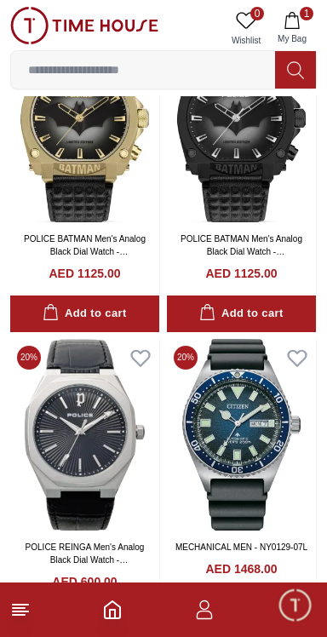
scroll to position [117051, 0]
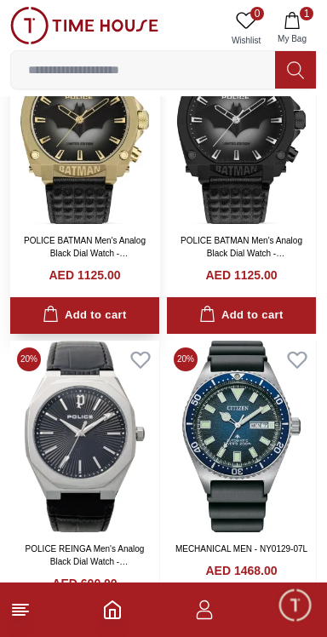
click at [78, 217] on img at bounding box center [84, 128] width 149 height 192
